Goal: Task Accomplishment & Management: Complete application form

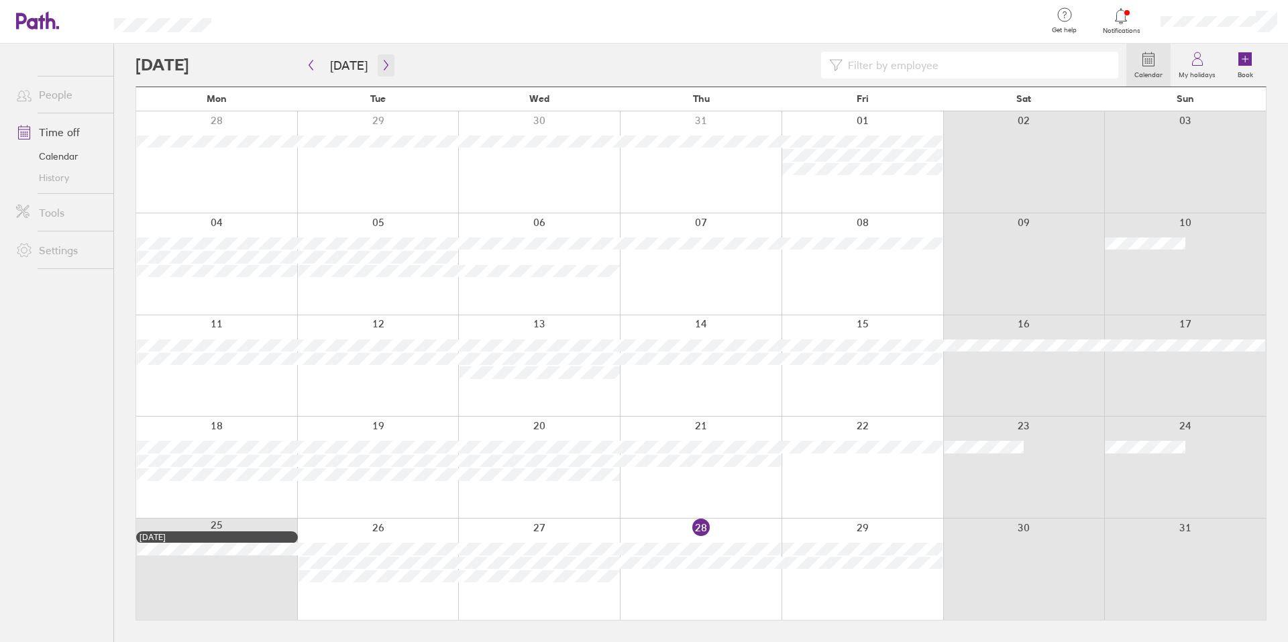
click at [385, 66] on icon "button" at bounding box center [386, 65] width 10 height 11
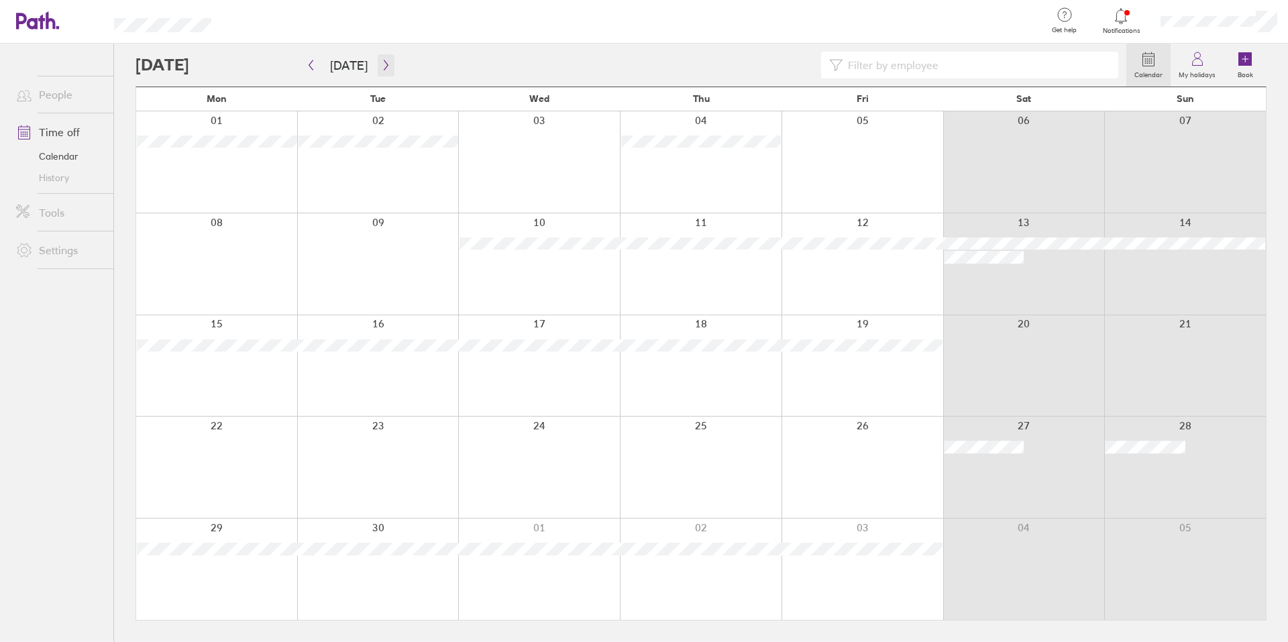
click at [381, 63] on icon "button" at bounding box center [386, 65] width 10 height 11
click at [308, 74] on button "button" at bounding box center [310, 65] width 17 height 22
click at [381, 66] on icon "button" at bounding box center [386, 65] width 10 height 11
click at [831, 173] on div at bounding box center [862, 161] width 162 height 101
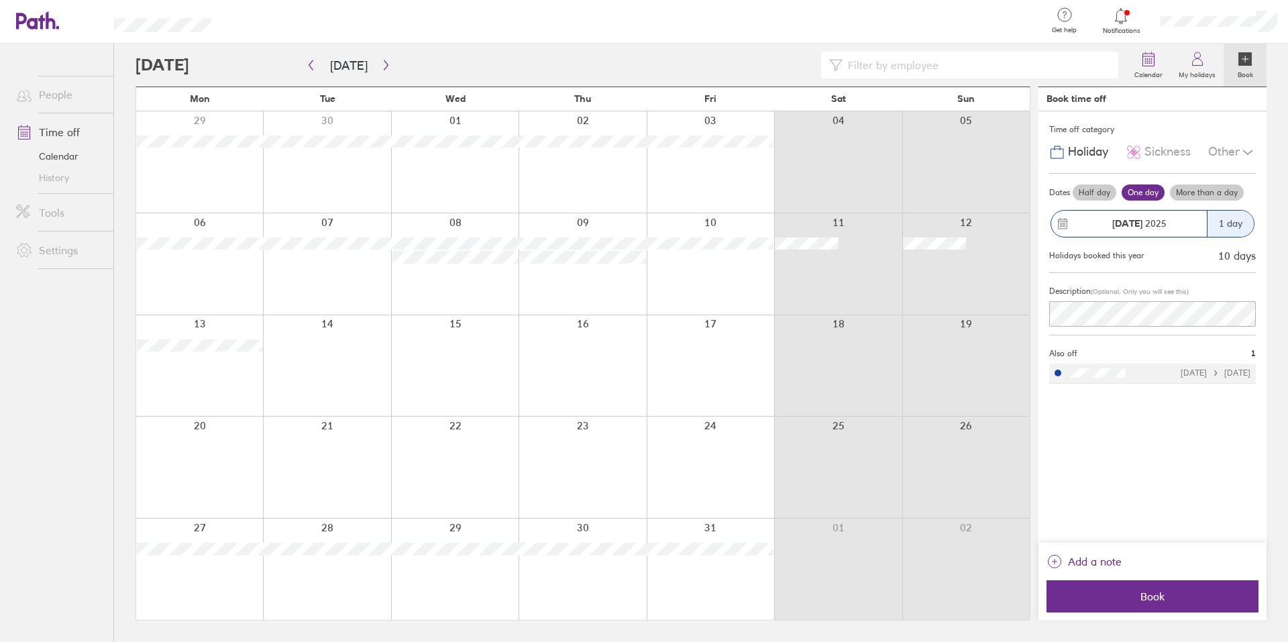
click at [1194, 190] on label "More than a day" at bounding box center [1207, 192] width 74 height 16
click at [0, 0] on input "More than a day" at bounding box center [0, 0] width 0 height 0
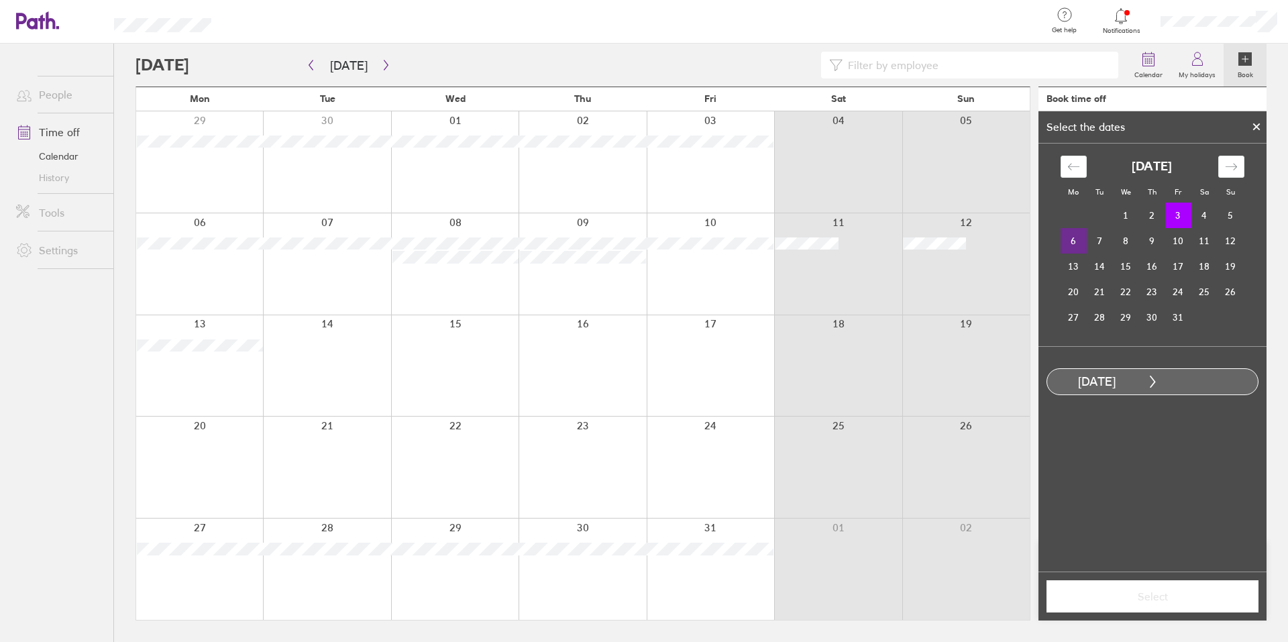
click at [1073, 239] on td "6" at bounding box center [1073, 240] width 26 height 25
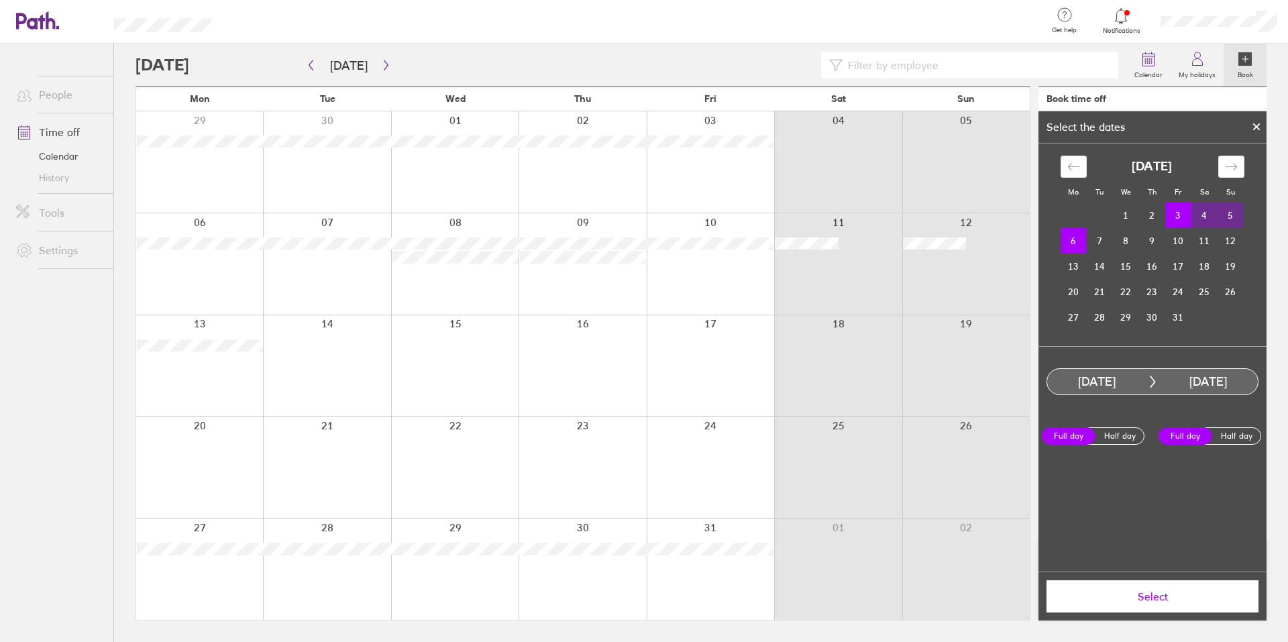
click at [1229, 217] on td "5" at bounding box center [1230, 215] width 26 height 25
click at [1181, 220] on td "3" at bounding box center [1178, 215] width 26 height 25
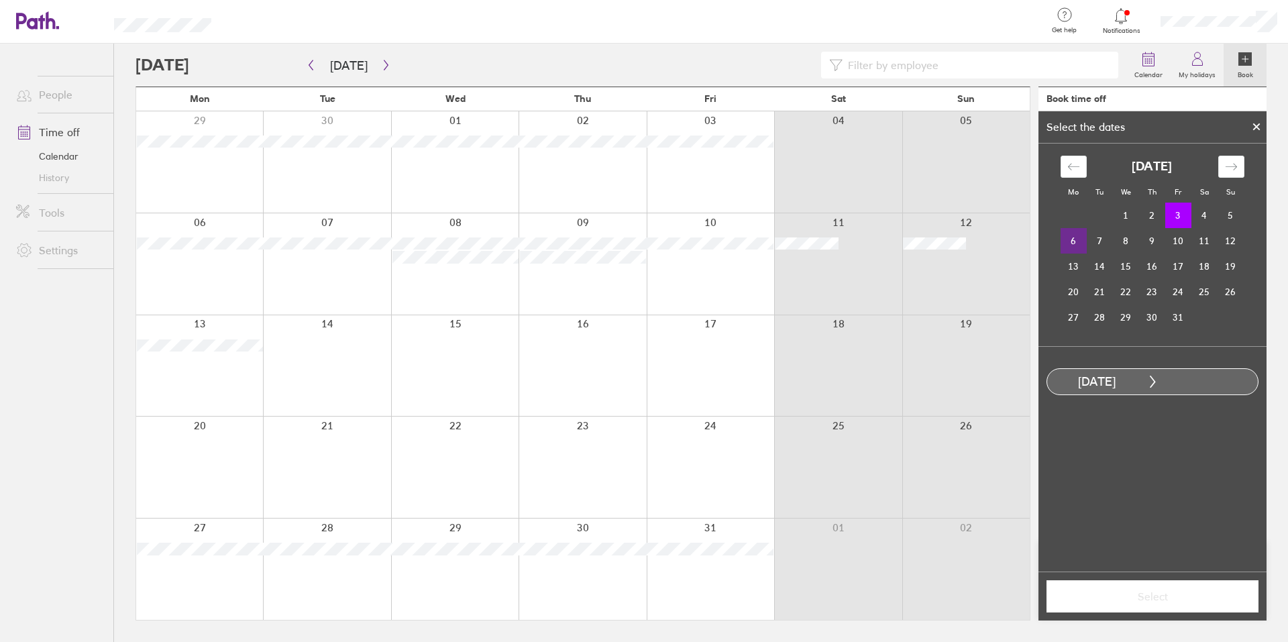
click at [1072, 240] on td "6" at bounding box center [1073, 240] width 26 height 25
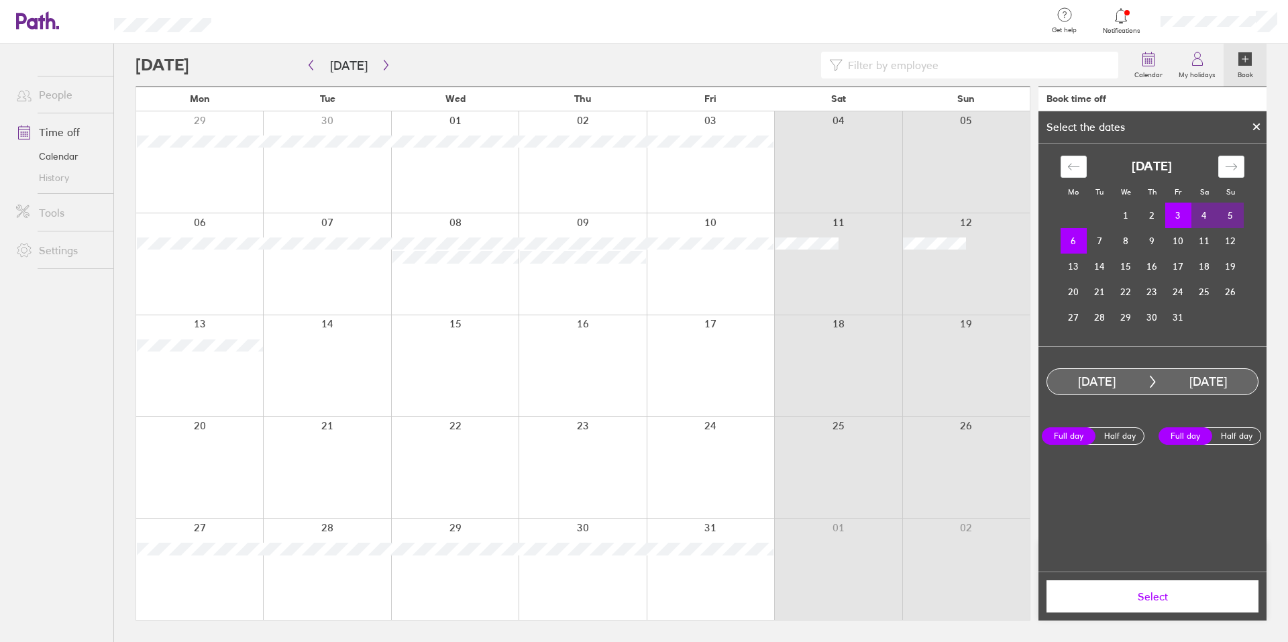
click at [1065, 238] on td "6" at bounding box center [1073, 240] width 26 height 25
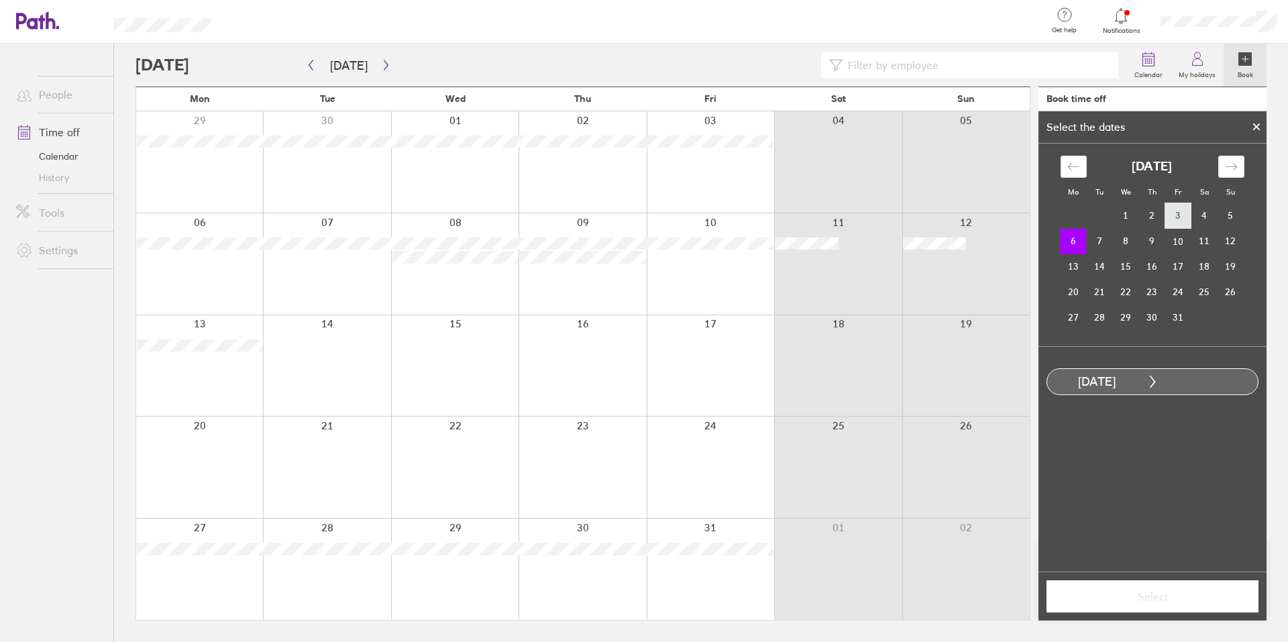
click at [1186, 217] on td "3" at bounding box center [1178, 215] width 26 height 25
click at [1253, 126] on icon at bounding box center [1255, 127] width 9 height 8
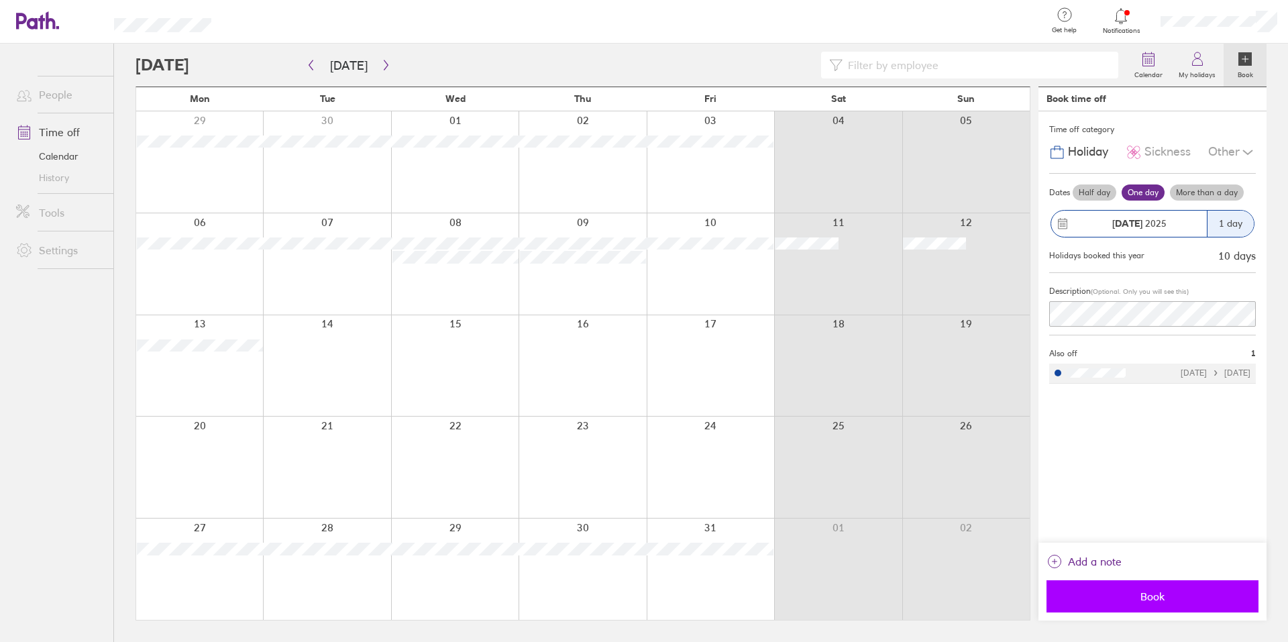
click at [1153, 590] on span "Book" at bounding box center [1152, 596] width 193 height 12
